Goal: Task Accomplishment & Management: Manage account settings

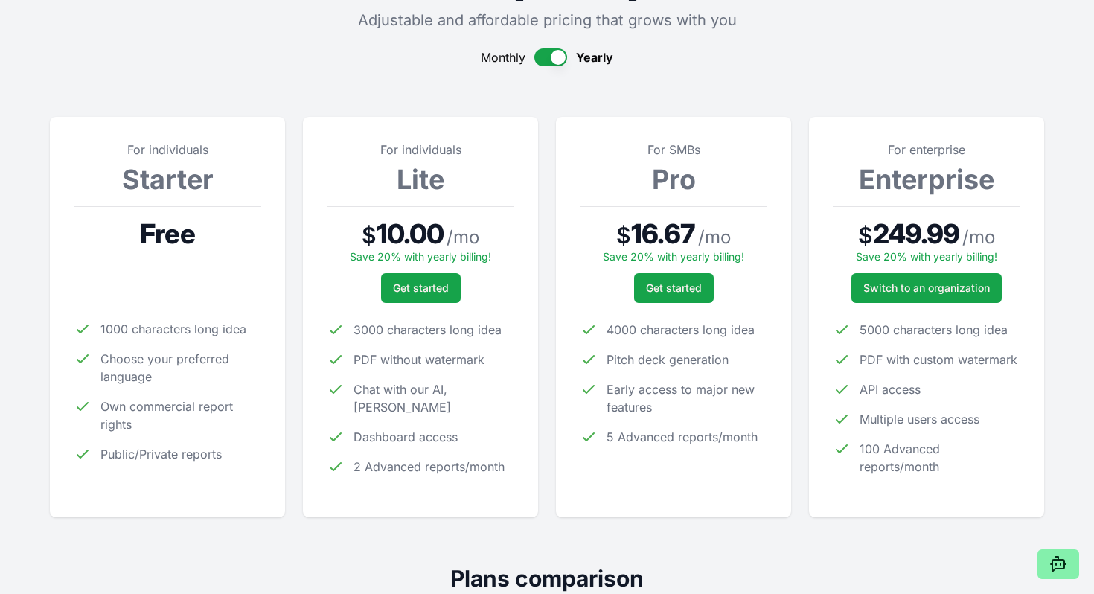
scroll to position [118, 0]
click at [546, 57] on button "button" at bounding box center [551, 57] width 33 height 18
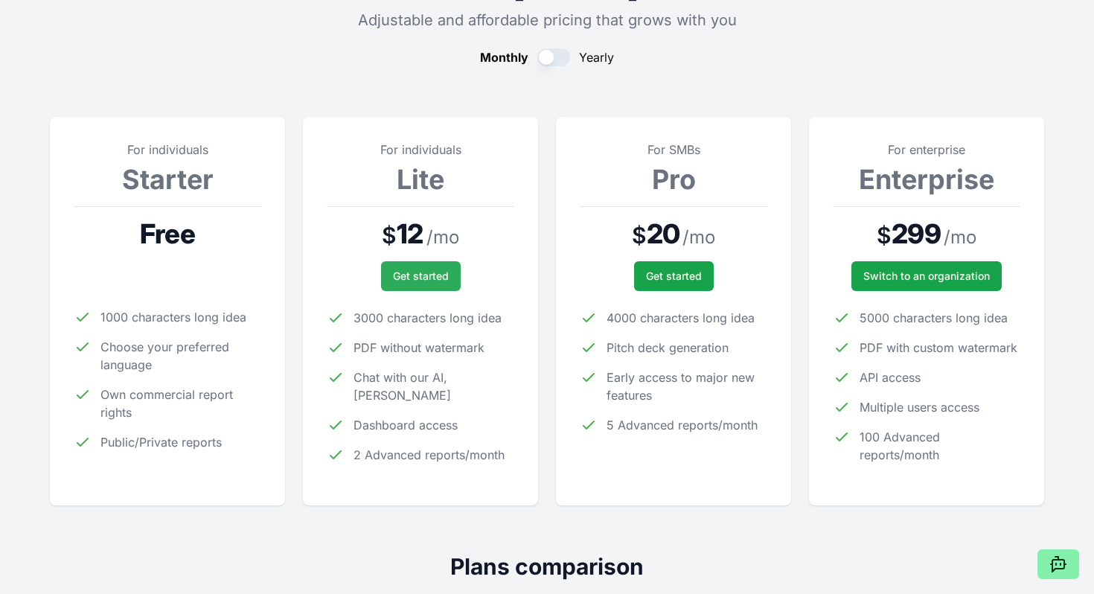
click at [428, 269] on span "Get started" at bounding box center [421, 276] width 56 height 15
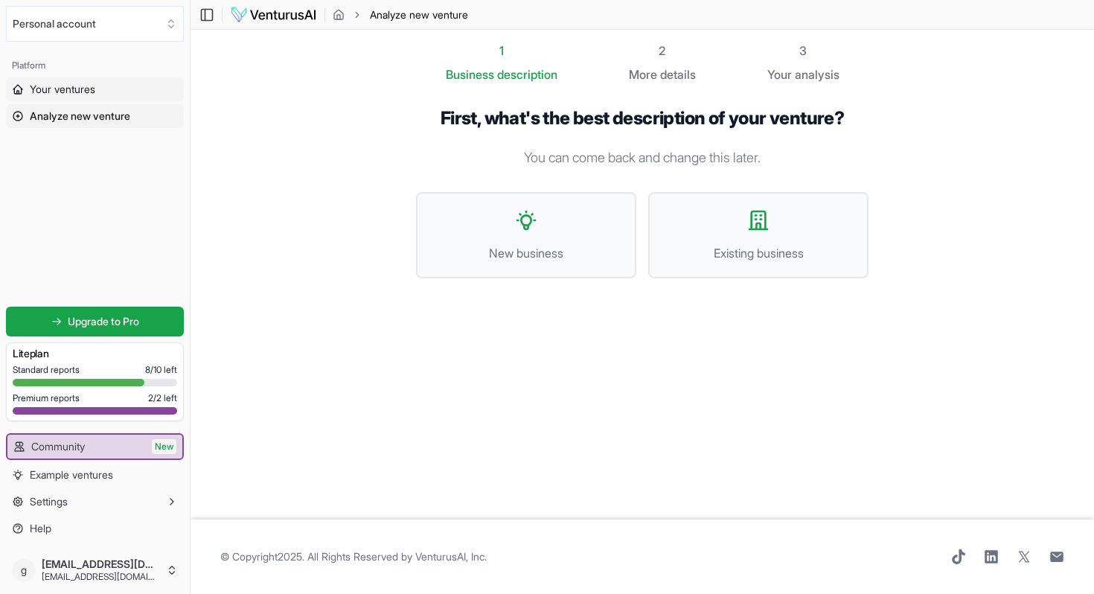
click at [80, 88] on span "Your ventures" at bounding box center [63, 89] width 66 height 15
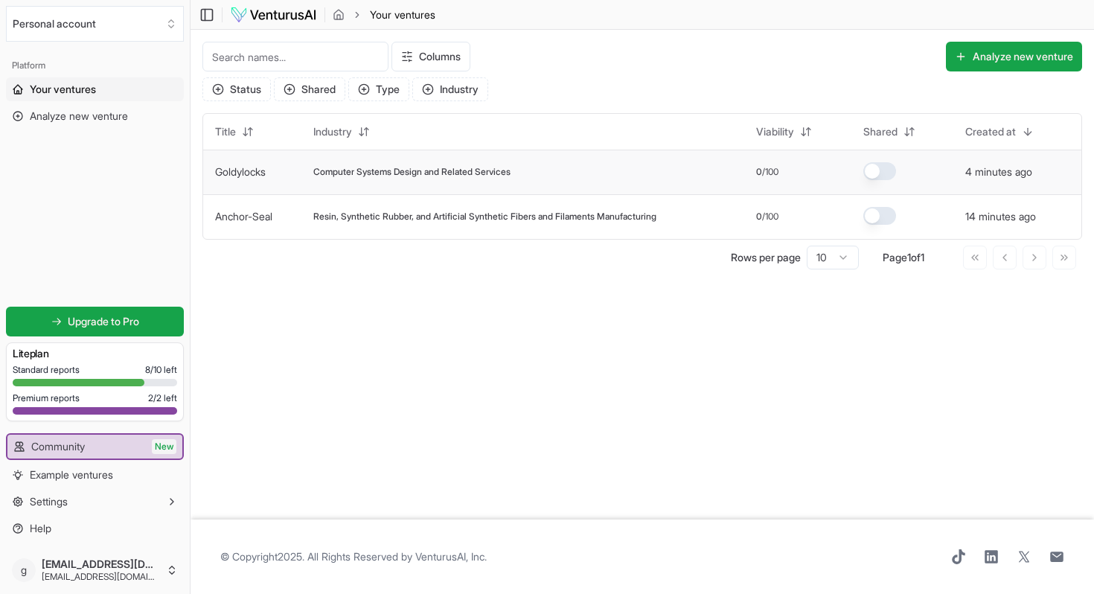
click at [503, 176] on span "Computer Systems Design and Related Services" at bounding box center [411, 172] width 197 height 12
click at [1009, 173] on button "4 minutes ago" at bounding box center [999, 172] width 67 height 15
click at [1007, 172] on button "4 minutes ago" at bounding box center [999, 172] width 67 height 15
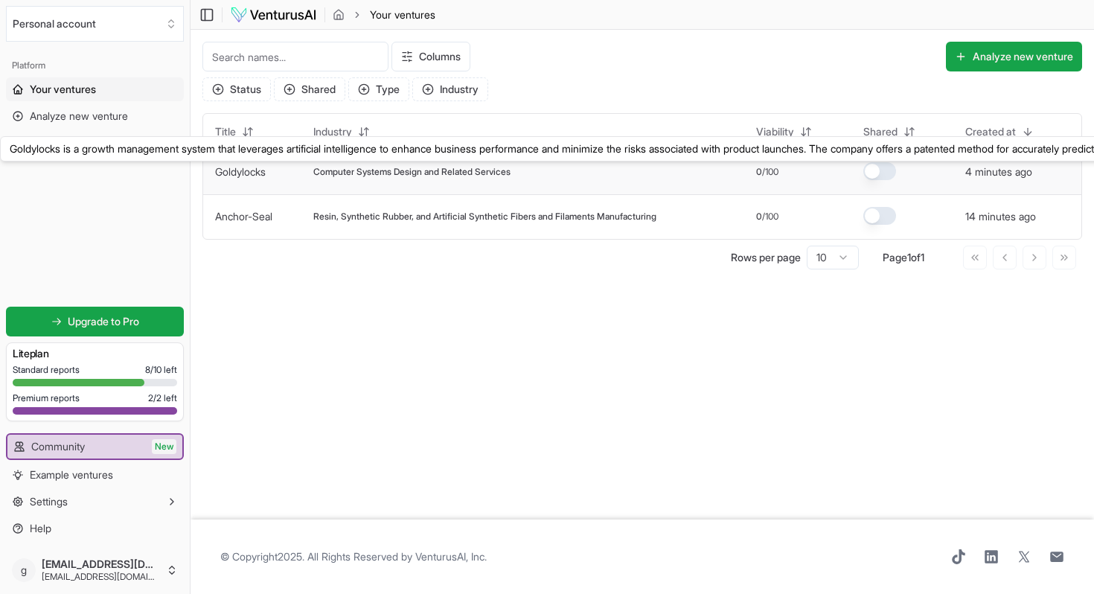
click at [239, 170] on link "Goldylocks" at bounding box center [240, 171] width 51 height 13
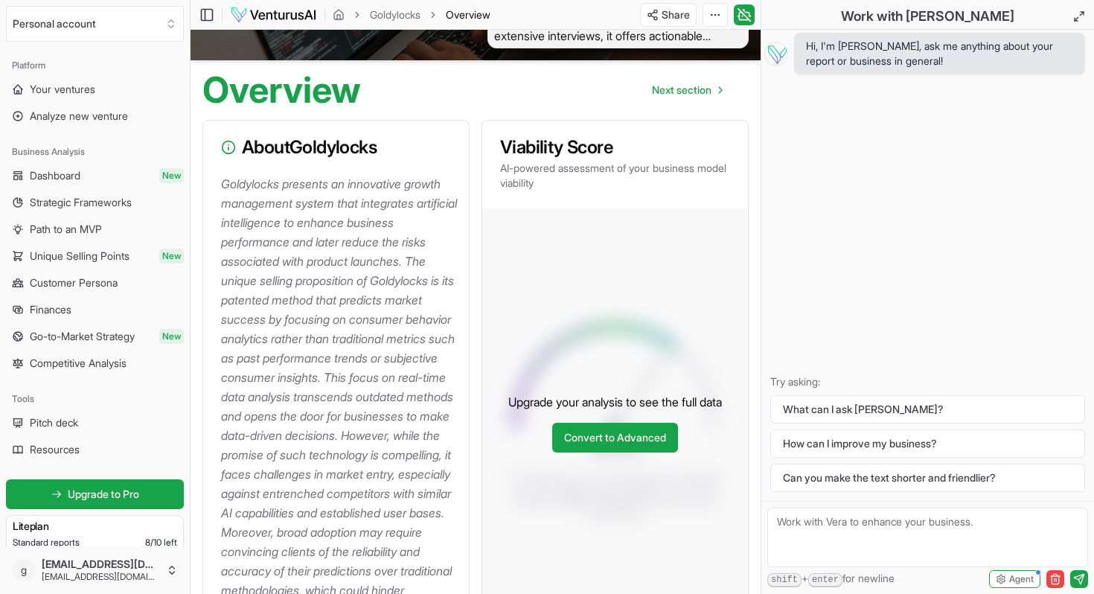
scroll to position [131, 0]
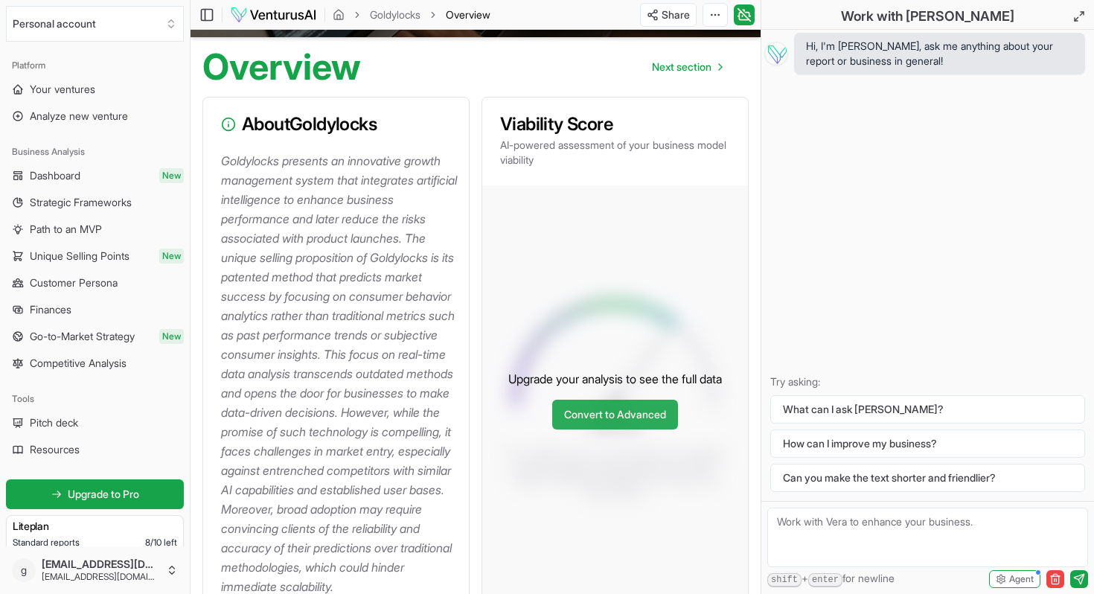
click at [616, 430] on link "Convert to Advanced" at bounding box center [615, 415] width 126 height 30
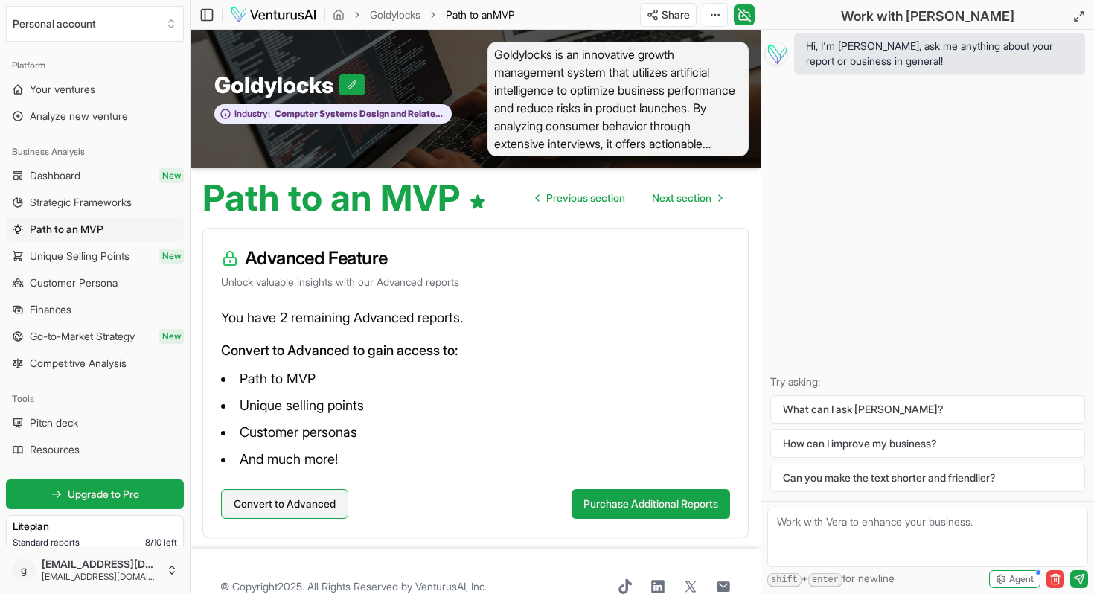
click at [293, 507] on button "Convert to Advanced" at bounding box center [284, 504] width 127 height 30
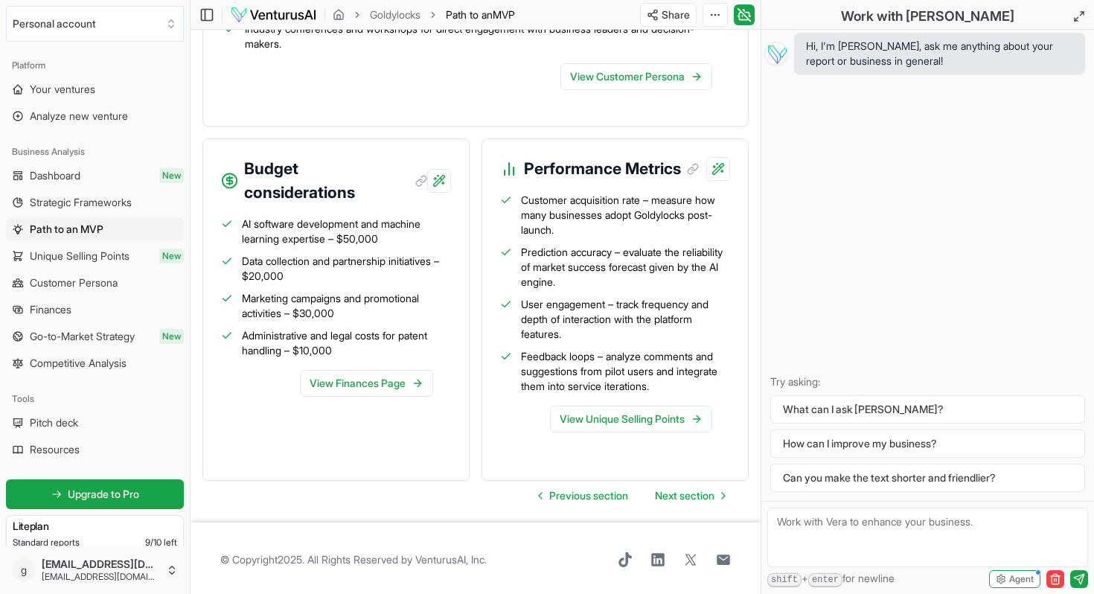
scroll to position [1813, 0]
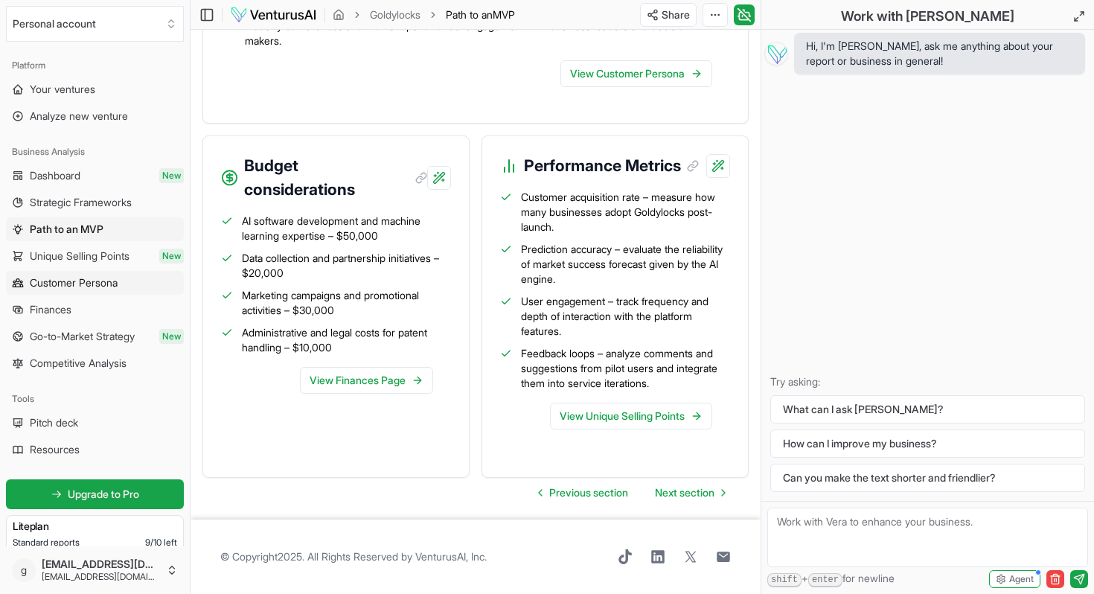
click at [60, 284] on span "Customer Persona" at bounding box center [74, 282] width 88 height 15
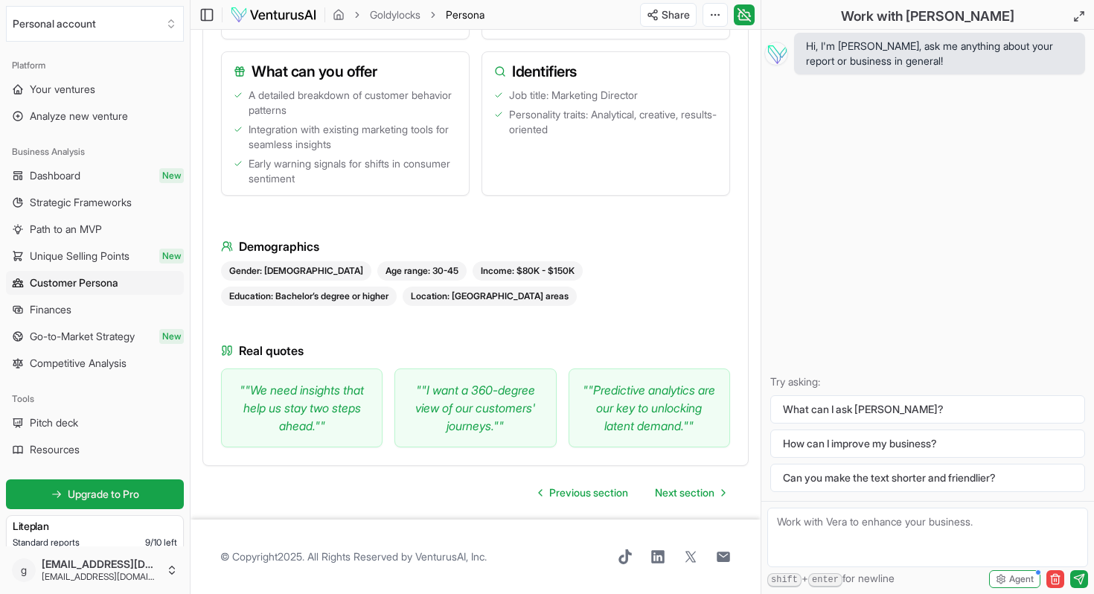
scroll to position [1860, 0]
click at [690, 494] on span "Next section" at bounding box center [685, 492] width 60 height 15
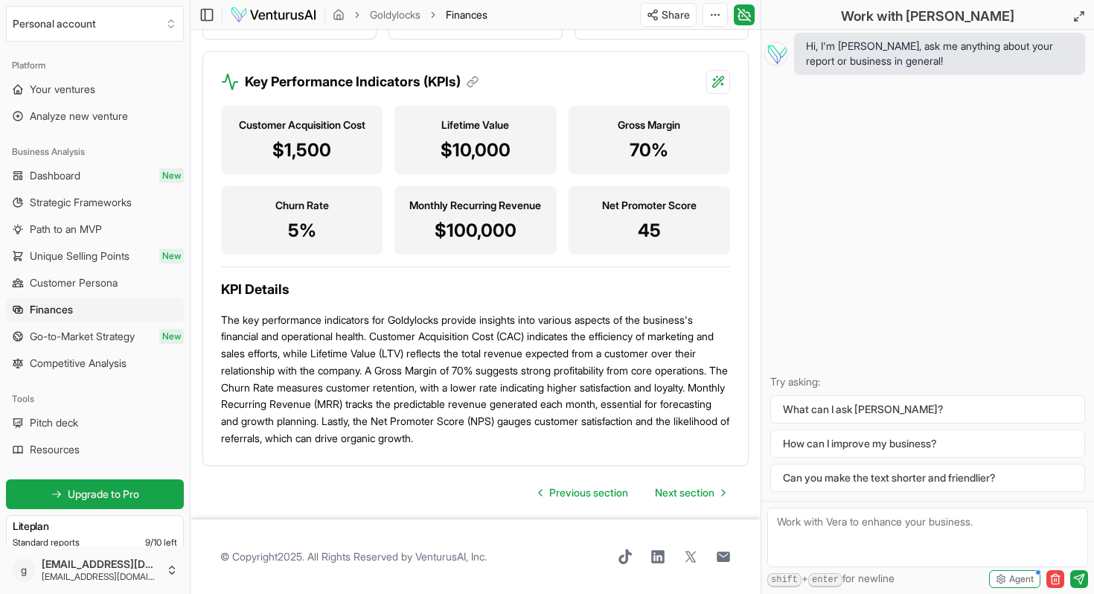
scroll to position [2698, 0]
click at [671, 492] on span "Next section" at bounding box center [685, 492] width 60 height 15
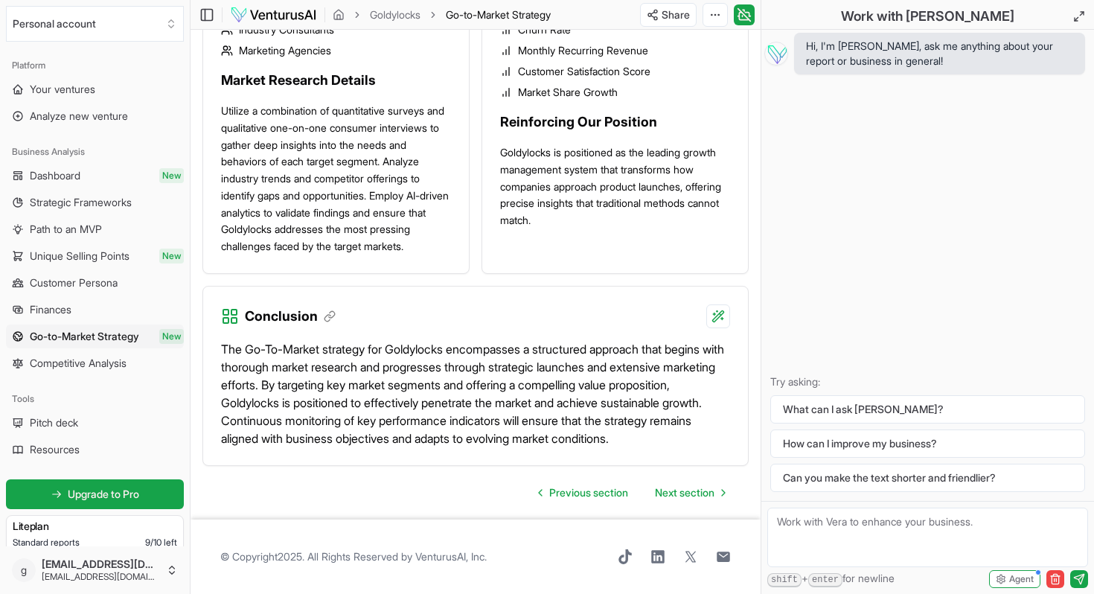
scroll to position [2087, 0]
click at [691, 503] on link "Next section" at bounding box center [690, 493] width 94 height 30
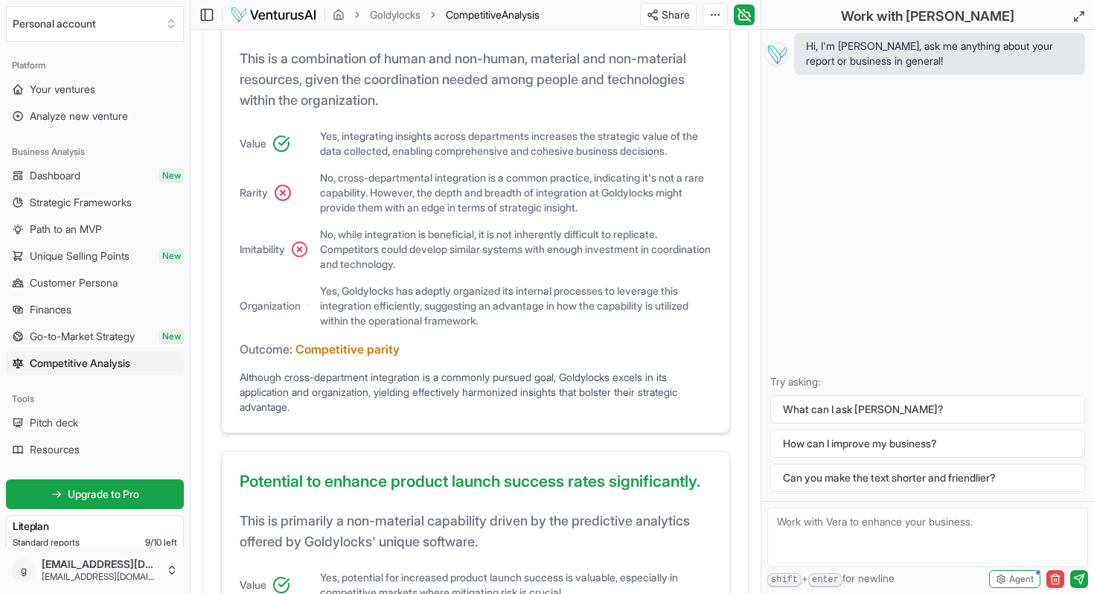
scroll to position [1021, 0]
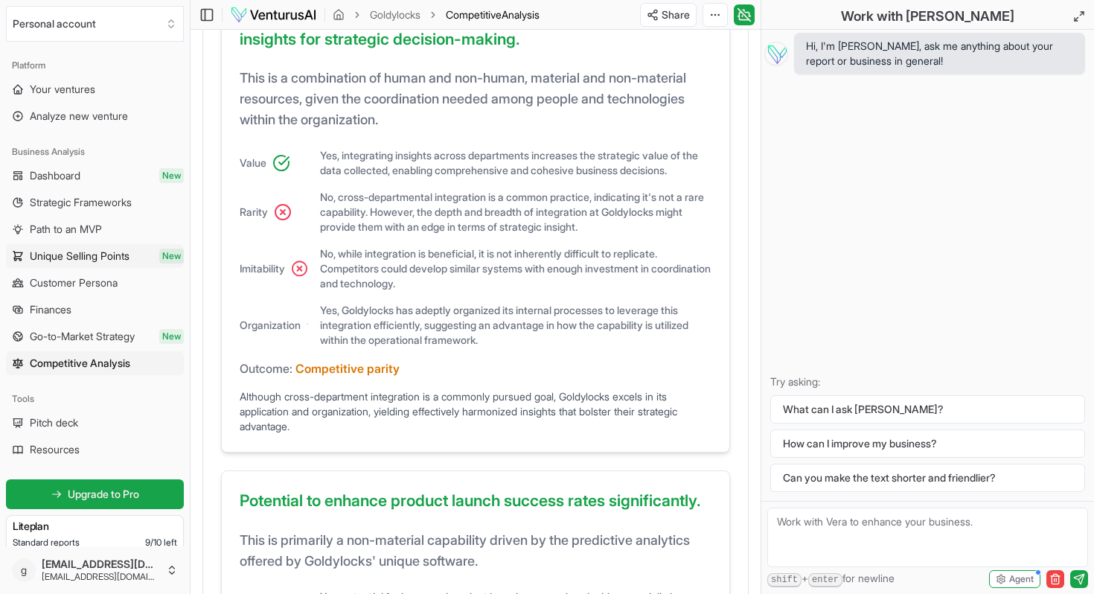
click at [56, 254] on span "Unique Selling Points" at bounding box center [80, 256] width 100 height 15
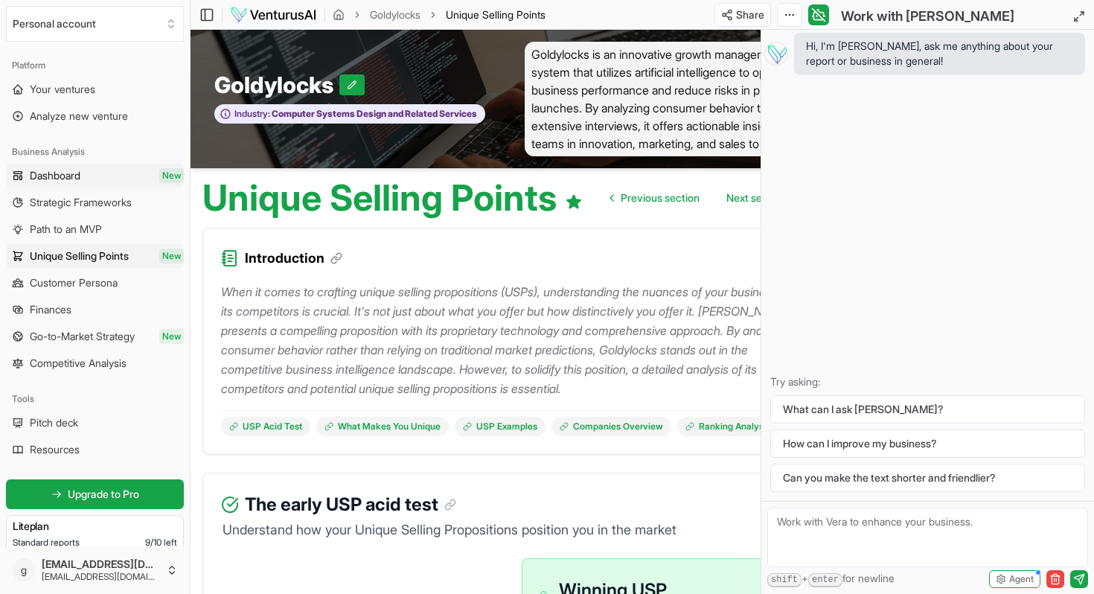
click at [54, 173] on span "Dashboard" at bounding box center [55, 175] width 51 height 15
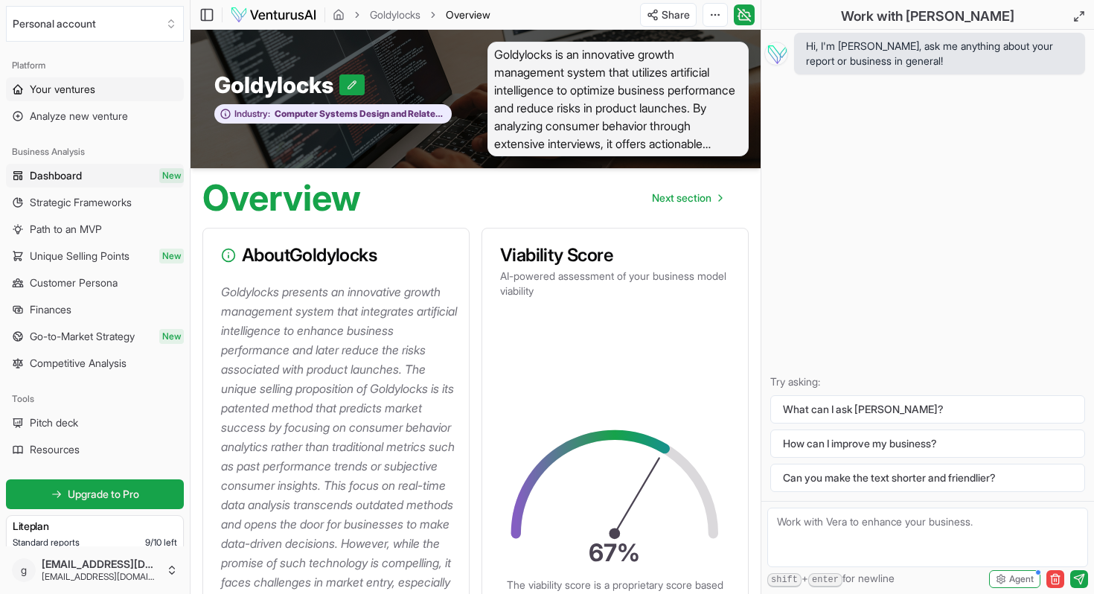
click at [59, 98] on link "Your ventures" at bounding box center [95, 89] width 178 height 24
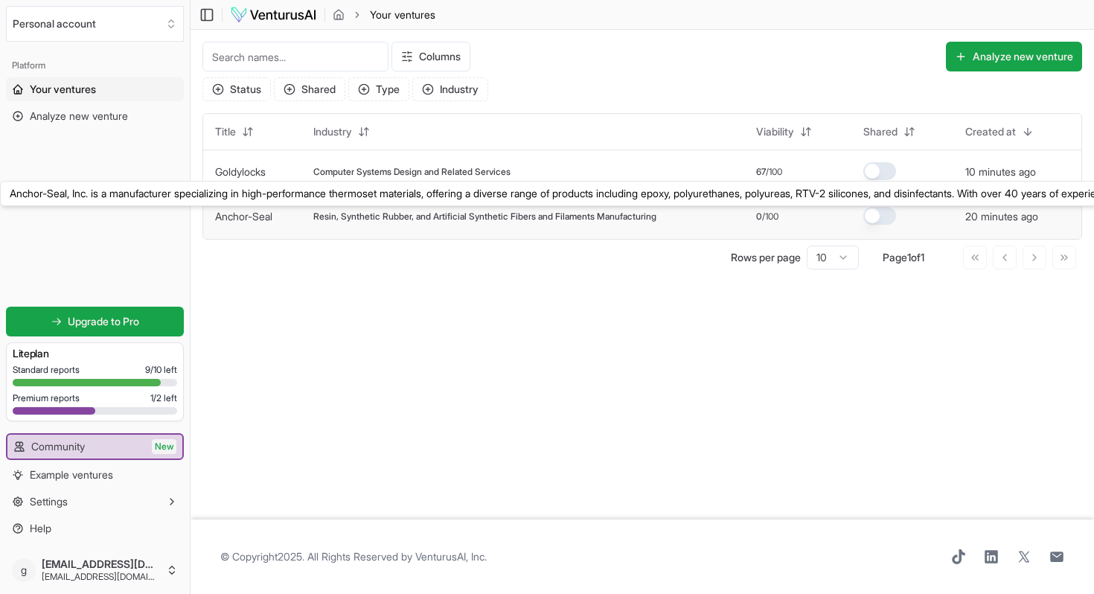
click at [257, 218] on link "Anchor-Seal" at bounding box center [243, 216] width 57 height 13
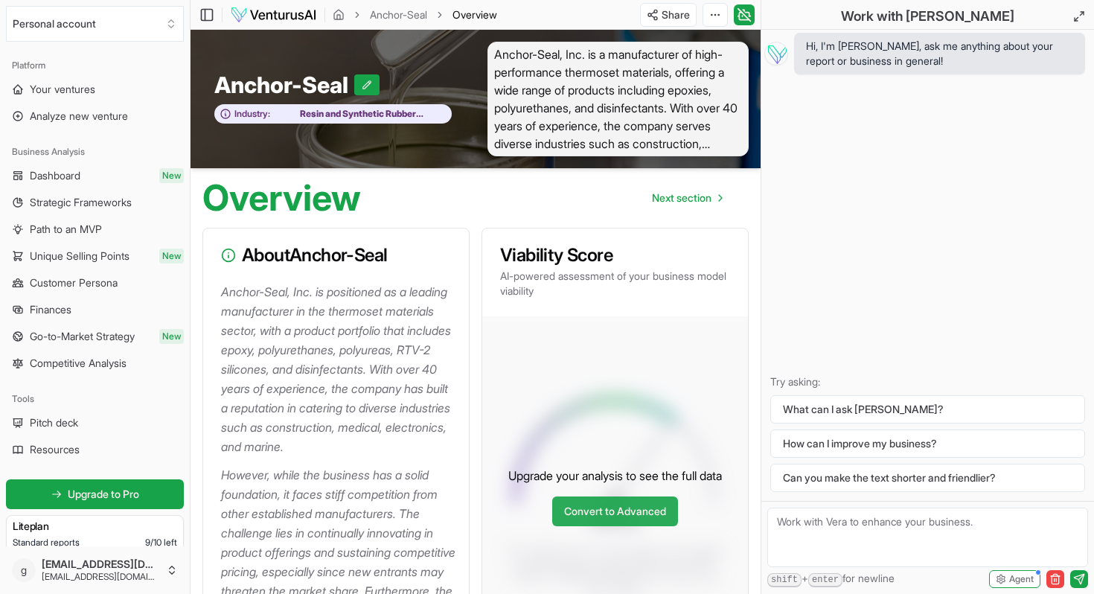
click at [602, 518] on link "Convert to Advanced" at bounding box center [615, 512] width 126 height 30
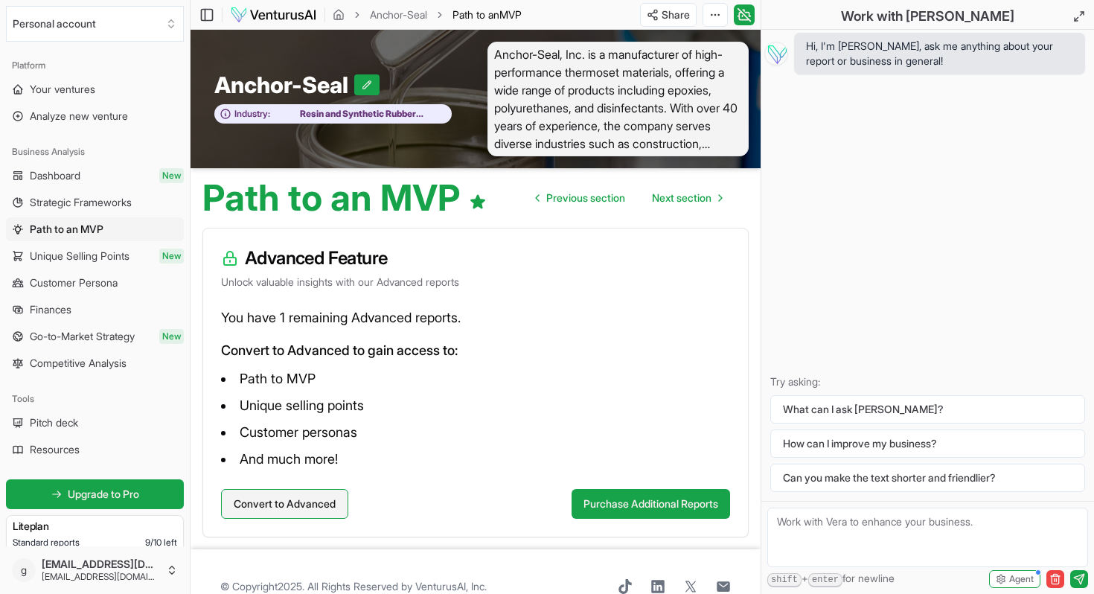
click at [275, 501] on button "Convert to Advanced" at bounding box center [284, 504] width 127 height 30
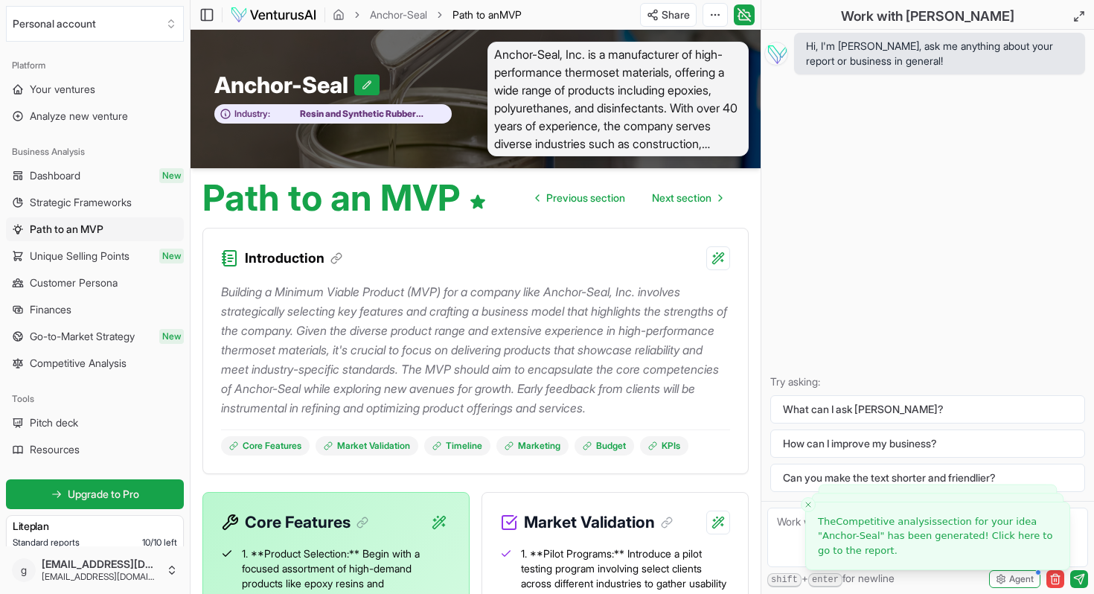
click at [54, 176] on span "Dashboard" at bounding box center [55, 175] width 51 height 15
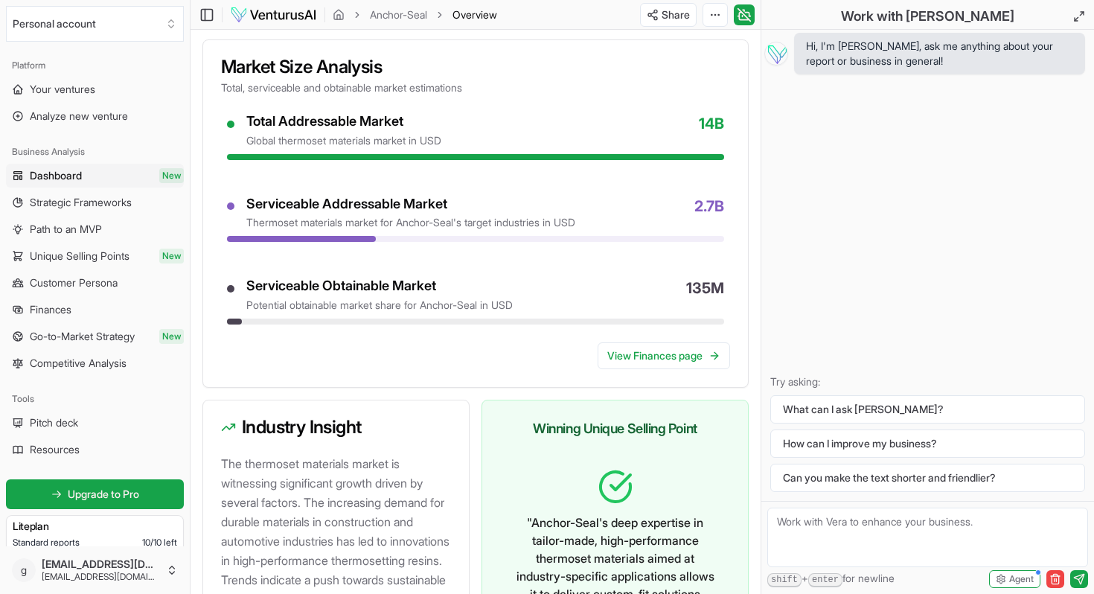
scroll to position [1337, 0]
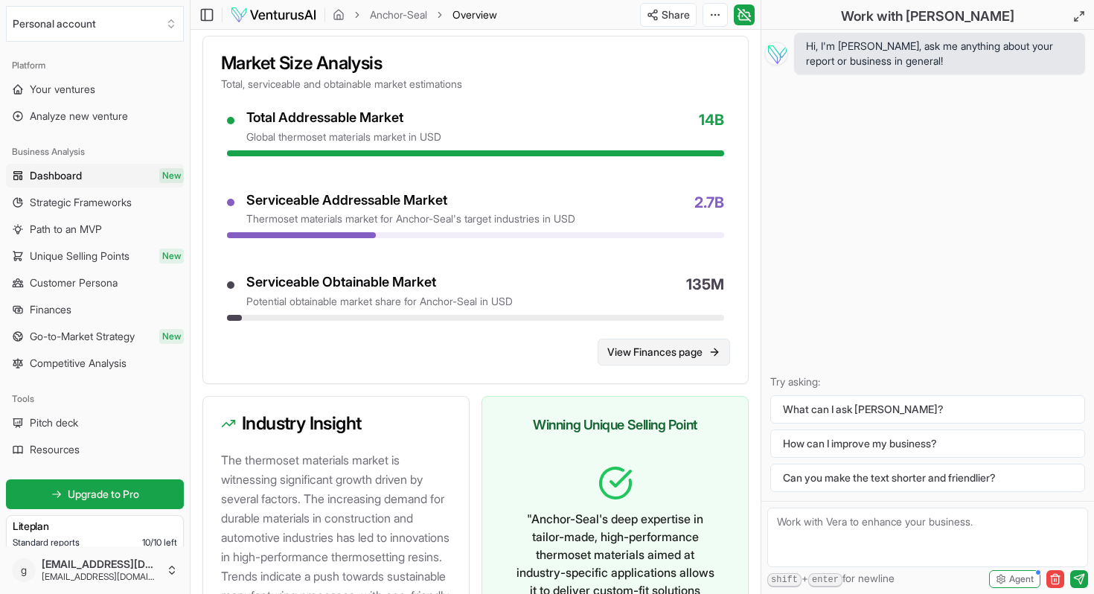
click at [646, 366] on link "View Finances page" at bounding box center [664, 352] width 133 height 27
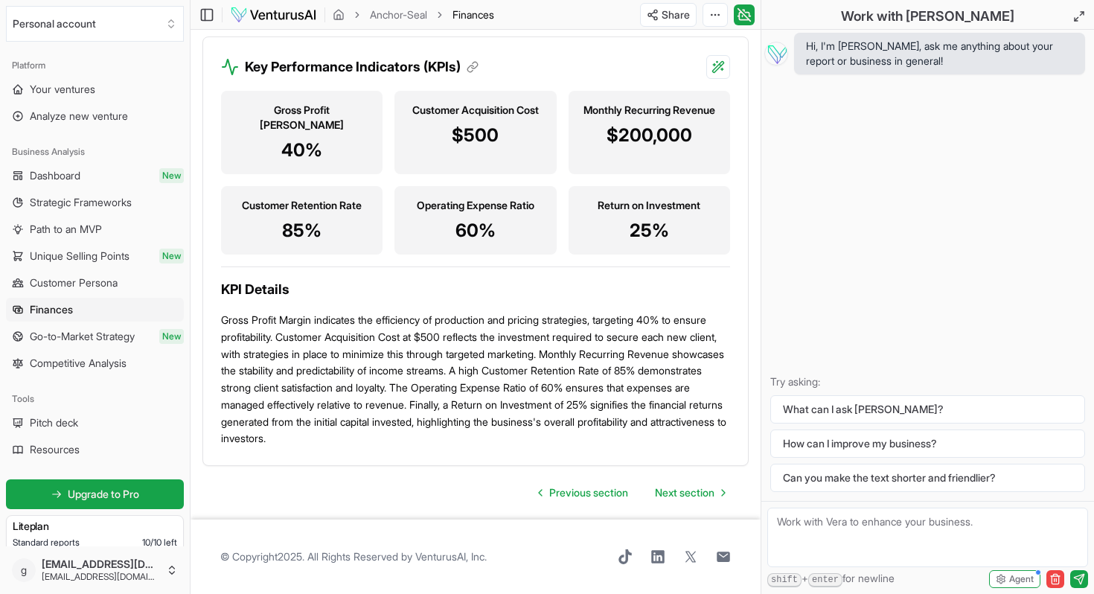
scroll to position [2336, 0]
click at [84, 256] on span "Unique Selling Points" at bounding box center [80, 256] width 100 height 15
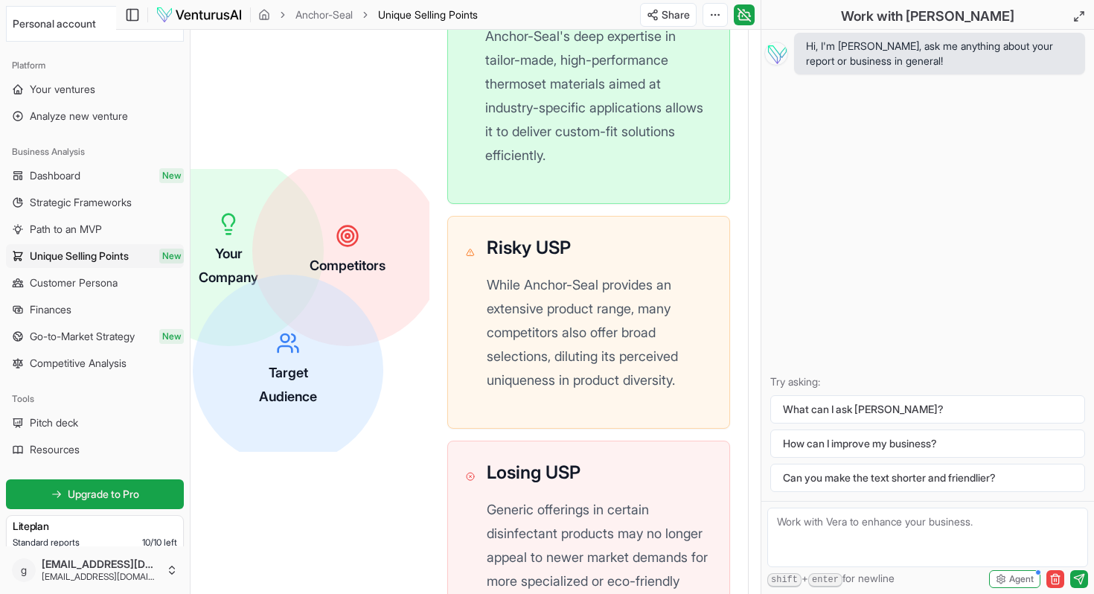
scroll to position [618, 74]
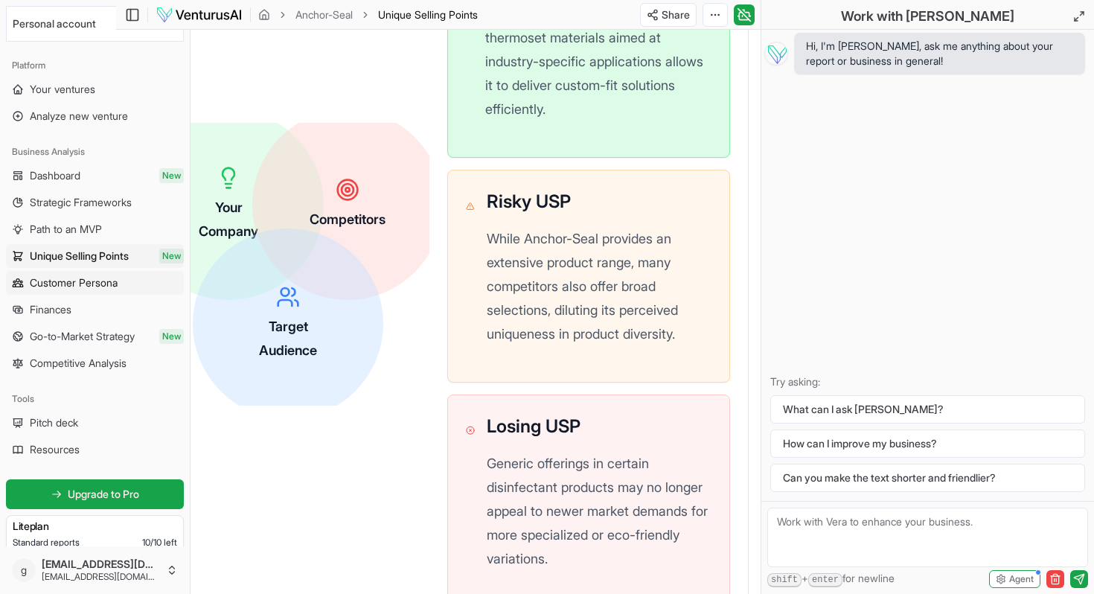
click at [92, 283] on span "Customer Persona" at bounding box center [74, 282] width 88 height 15
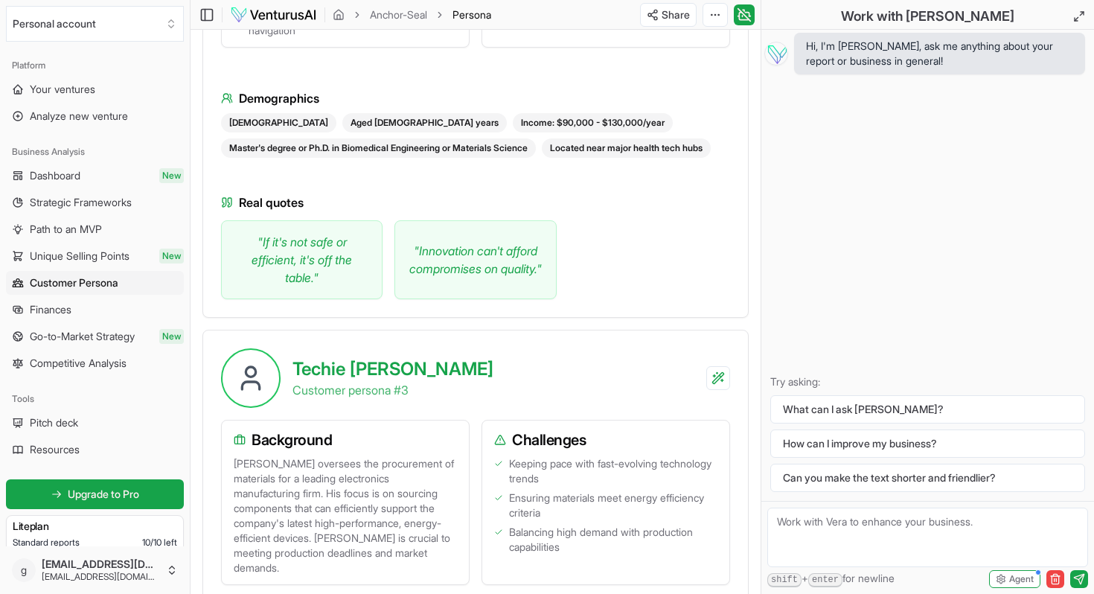
scroll to position [1947, 0]
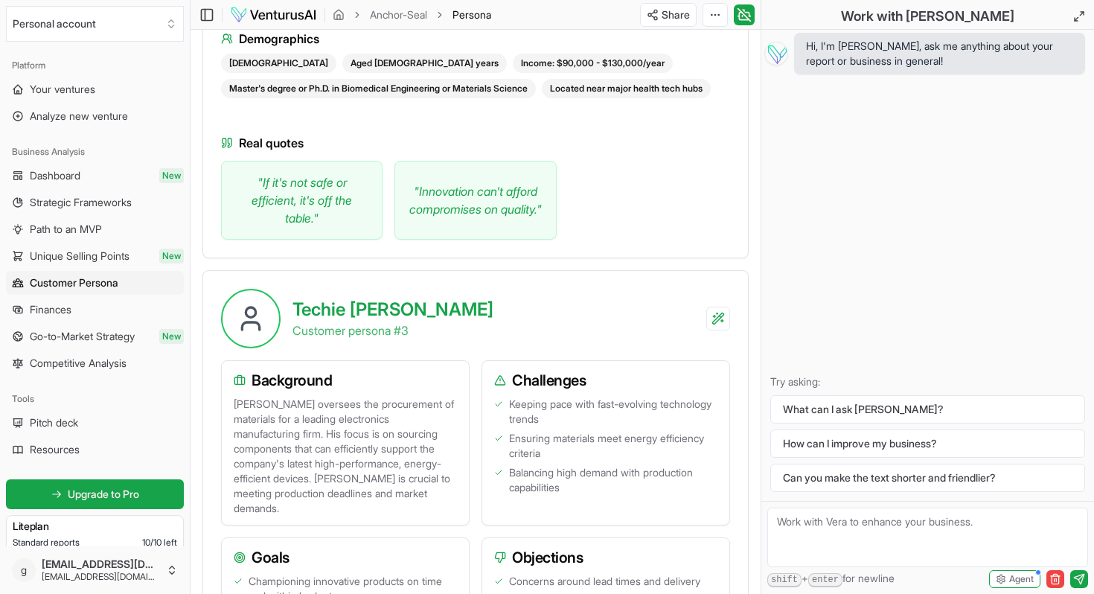
click at [765, 92] on div "Hi, I'm Vera, ask me anything about your report or business in general! Try ask…" at bounding box center [928, 265] width 333 height 471
